Goal: Task Accomplishment & Management: Manage account settings

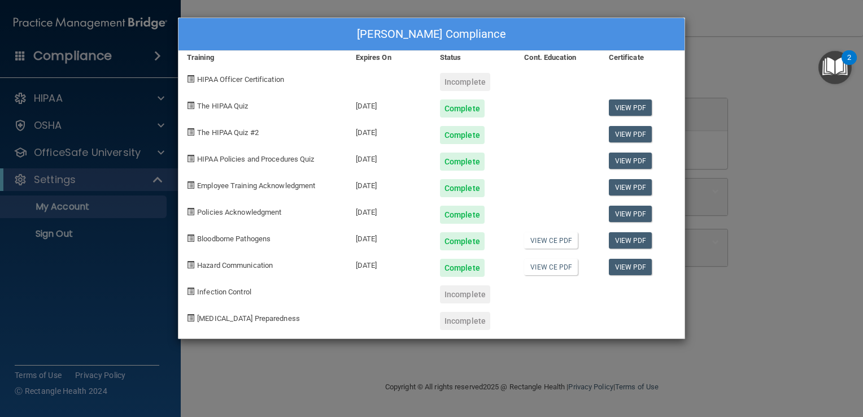
click at [235, 290] on span "Infection Control" at bounding box center [224, 291] width 54 height 8
click at [69, 207] on div "[PERSON_NAME] Compliance Training Expires On Status Cont. Education Certificate…" at bounding box center [431, 208] width 863 height 417
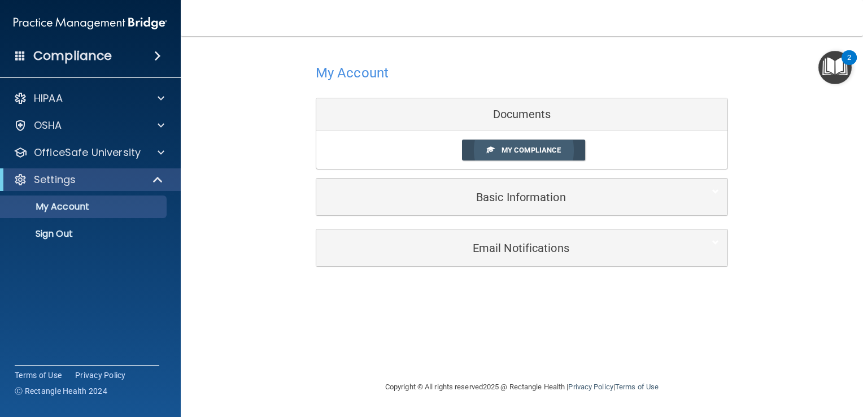
click at [510, 146] on span "My Compliance" at bounding box center [531, 150] width 59 height 8
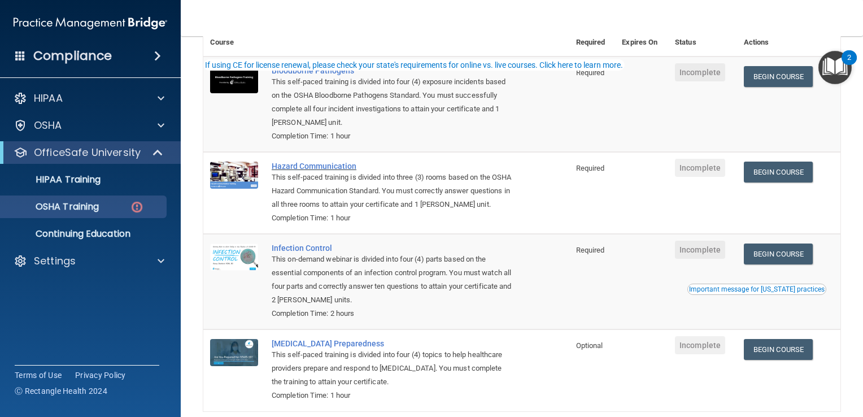
scroll to position [169, 0]
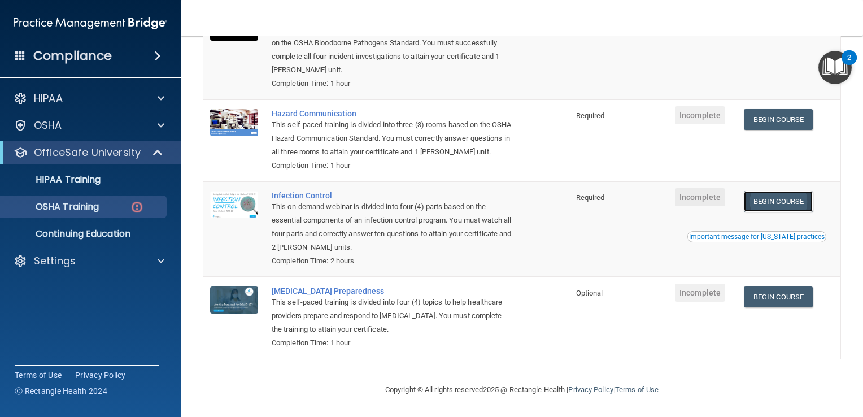
click at [768, 200] on link "Begin Course" at bounding box center [778, 201] width 69 height 21
click at [851, 67] on div "2" at bounding box center [849, 65] width 4 height 15
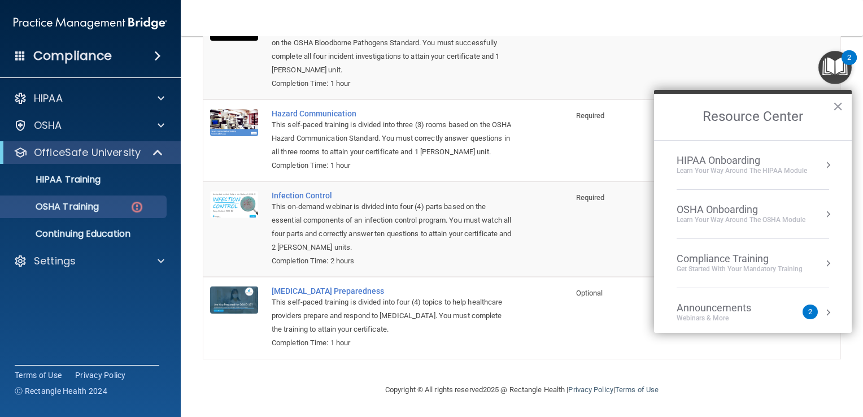
click at [718, 30] on nav "Toggle navigation Teresa Tindall ttindall@christiancounseling.org Manage My Ent…" at bounding box center [522, 18] width 682 height 36
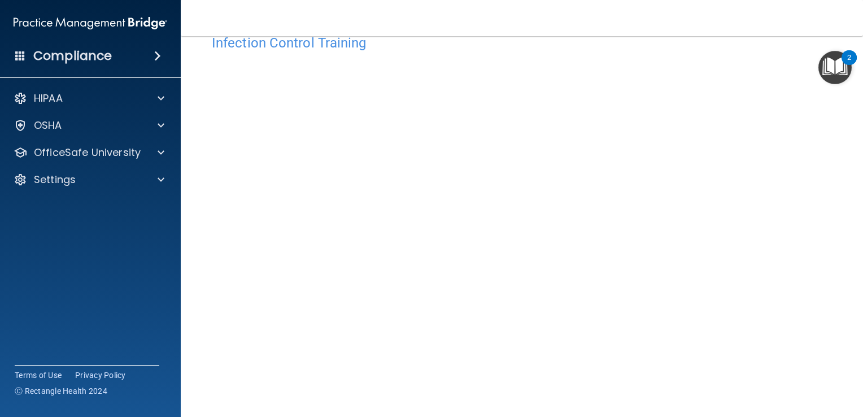
scroll to position [66, 0]
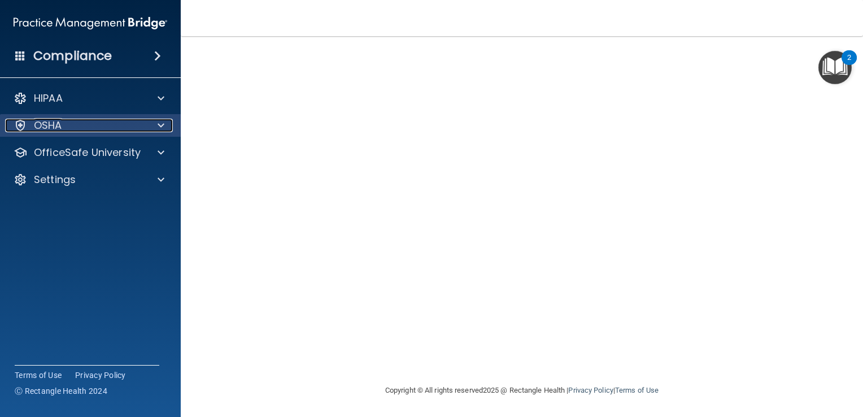
click at [53, 126] on p "OSHA" at bounding box center [48, 126] width 28 height 14
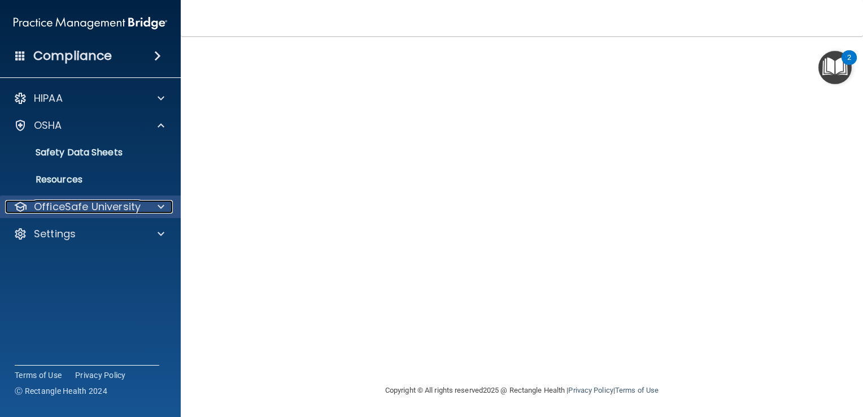
click at [66, 209] on p "OfficeSafe University" at bounding box center [87, 207] width 107 height 14
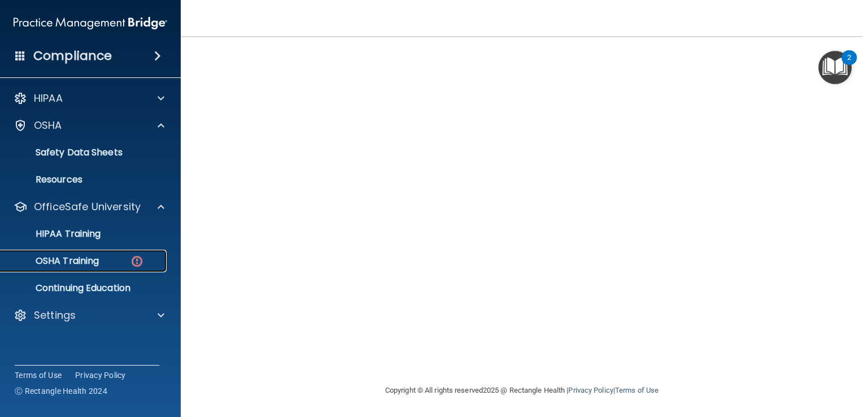
click at [72, 262] on p "OSHA Training" at bounding box center [52, 260] width 91 height 11
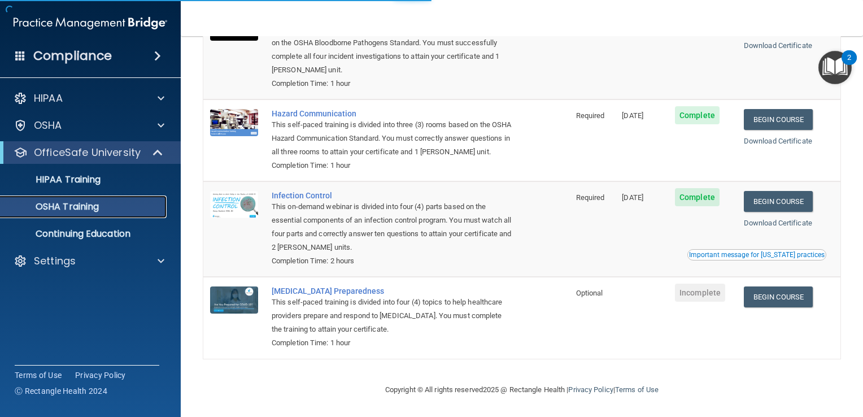
scroll to position [138, 0]
click at [770, 299] on link "Begin Course" at bounding box center [778, 296] width 69 height 21
click at [79, 201] on p "OSHA Training" at bounding box center [52, 206] width 91 height 11
click at [81, 205] on p "OSHA Training" at bounding box center [52, 206] width 91 height 11
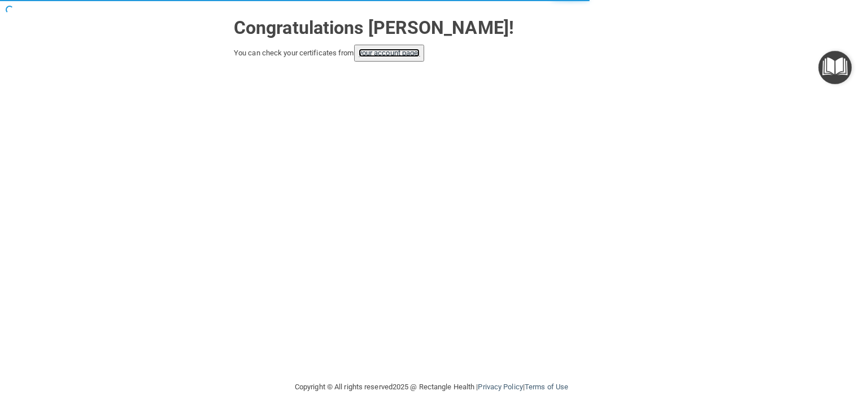
click at [391, 51] on link "your account page!" at bounding box center [390, 53] width 62 height 8
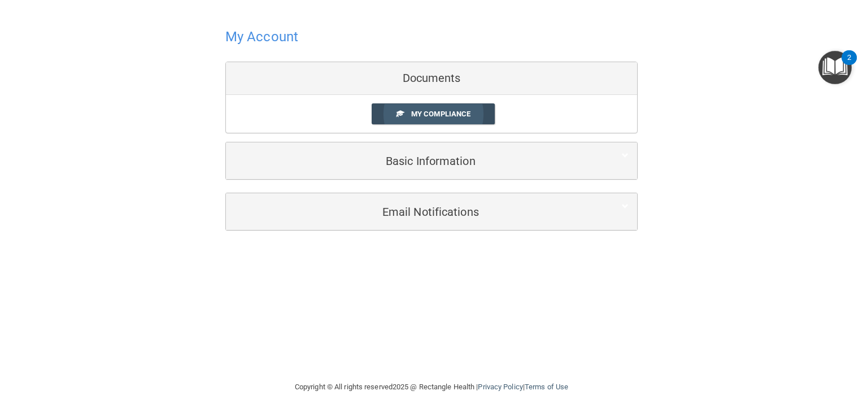
click at [404, 116] on link "My Compliance" at bounding box center [434, 113] width 124 height 21
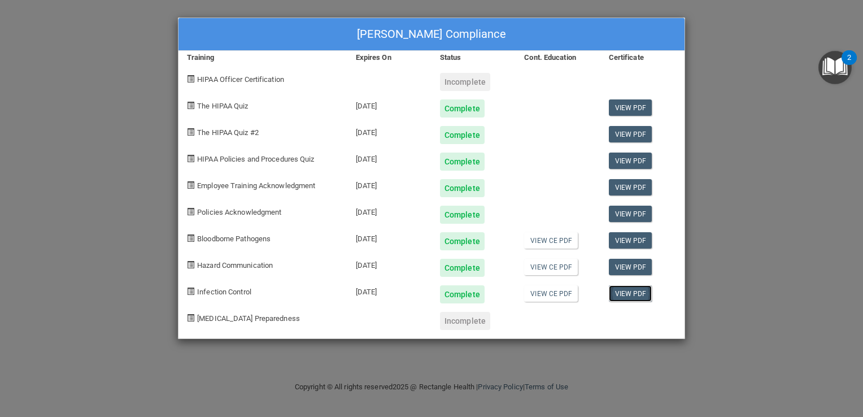
click at [621, 295] on link "View PDF" at bounding box center [630, 293] width 43 height 16
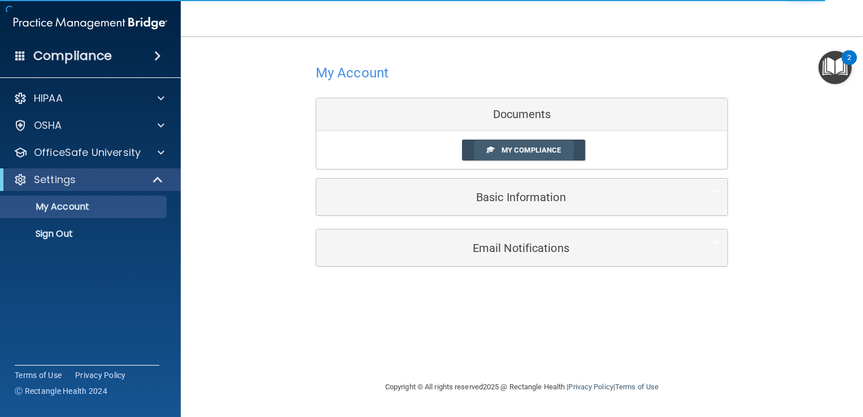
click at [493, 152] on span at bounding box center [490, 149] width 7 height 7
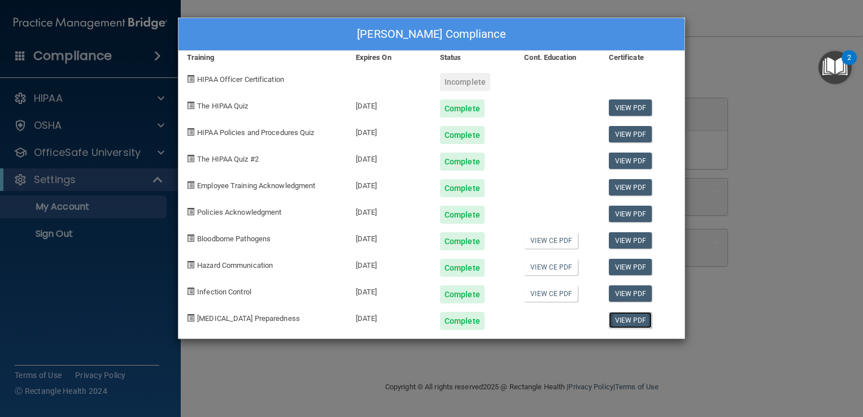
click at [622, 320] on link "View PDF" at bounding box center [630, 320] width 43 height 16
